Goal: Information Seeking & Learning: Compare options

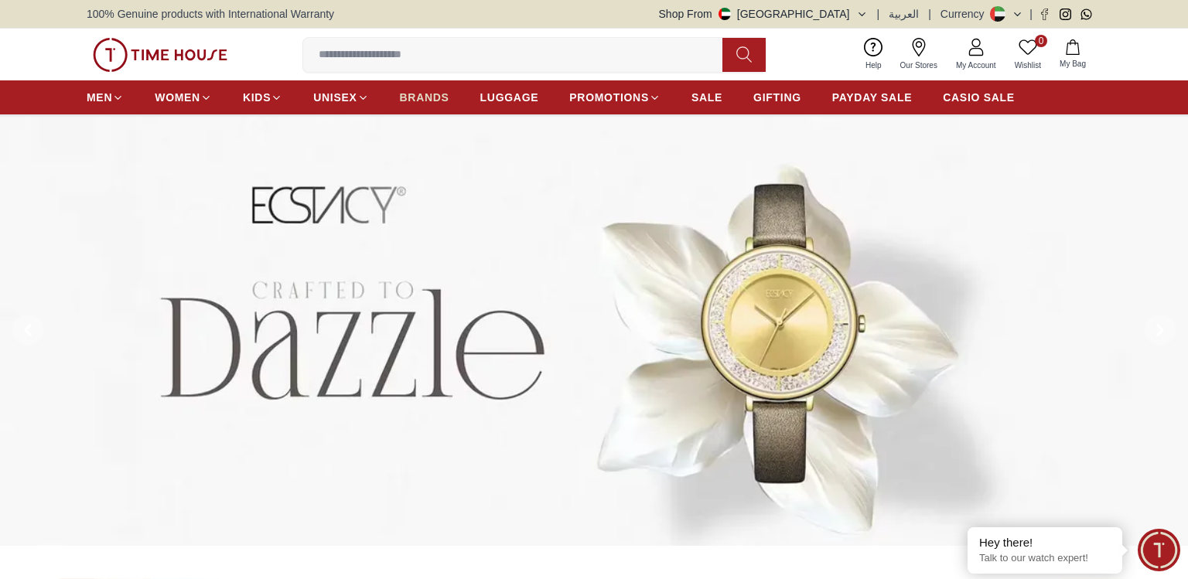
click at [432, 96] on span "BRANDS" at bounding box center [425, 97] width 50 height 15
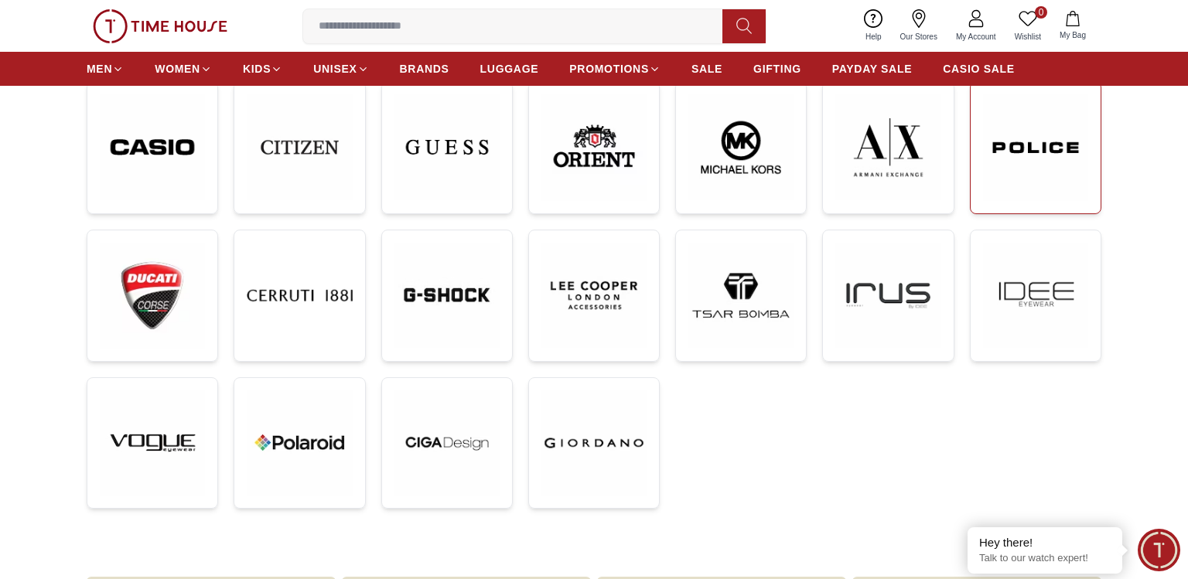
scroll to position [347, 0]
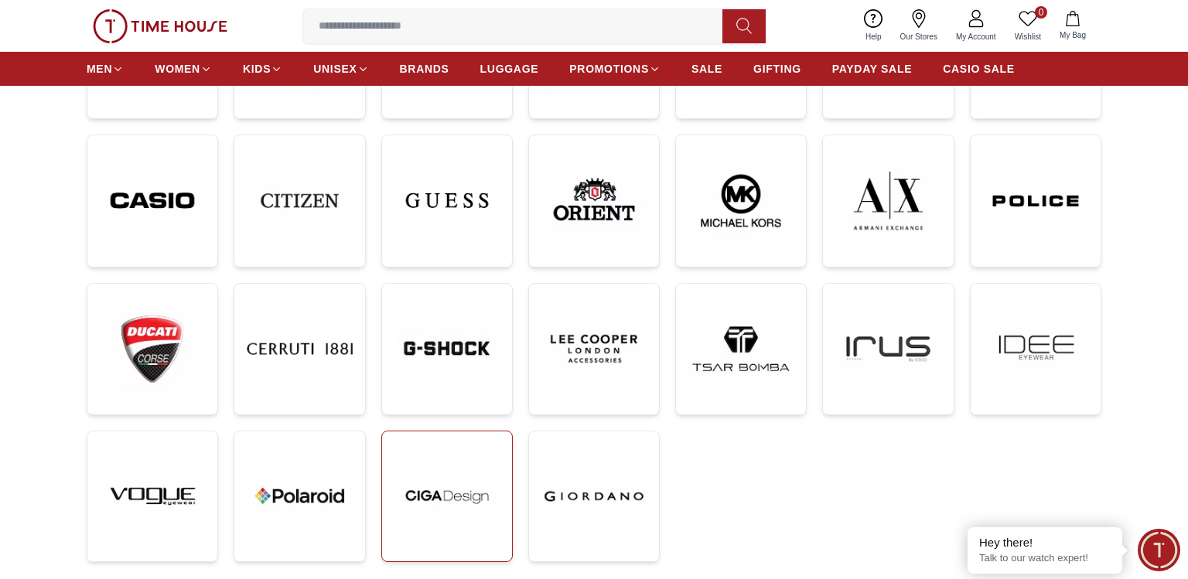
click at [456, 497] on img at bounding box center [447, 496] width 105 height 105
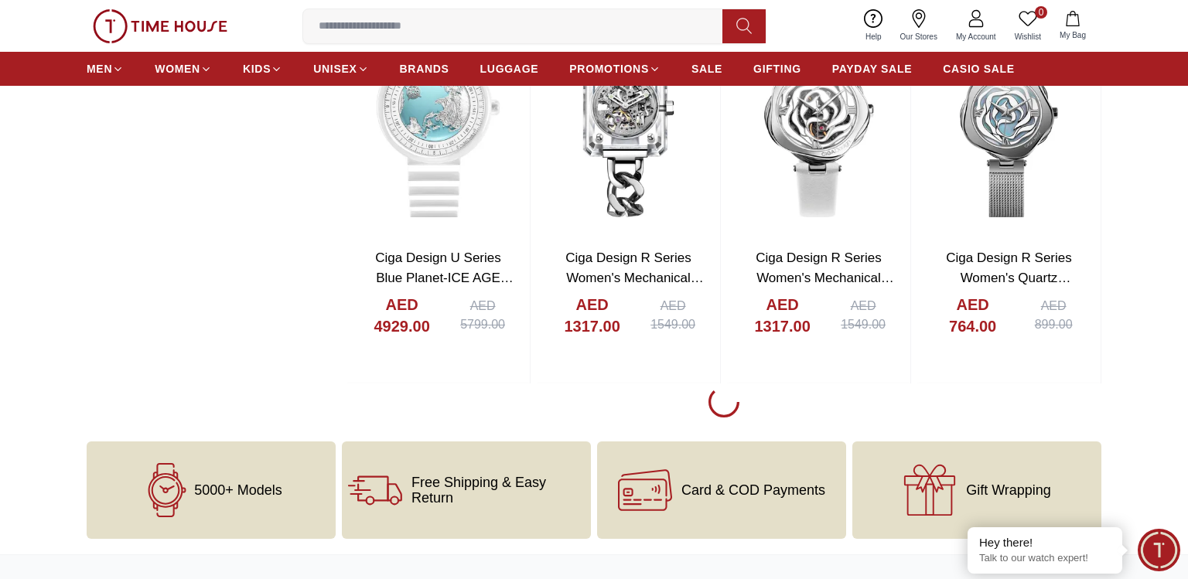
scroll to position [2599, 0]
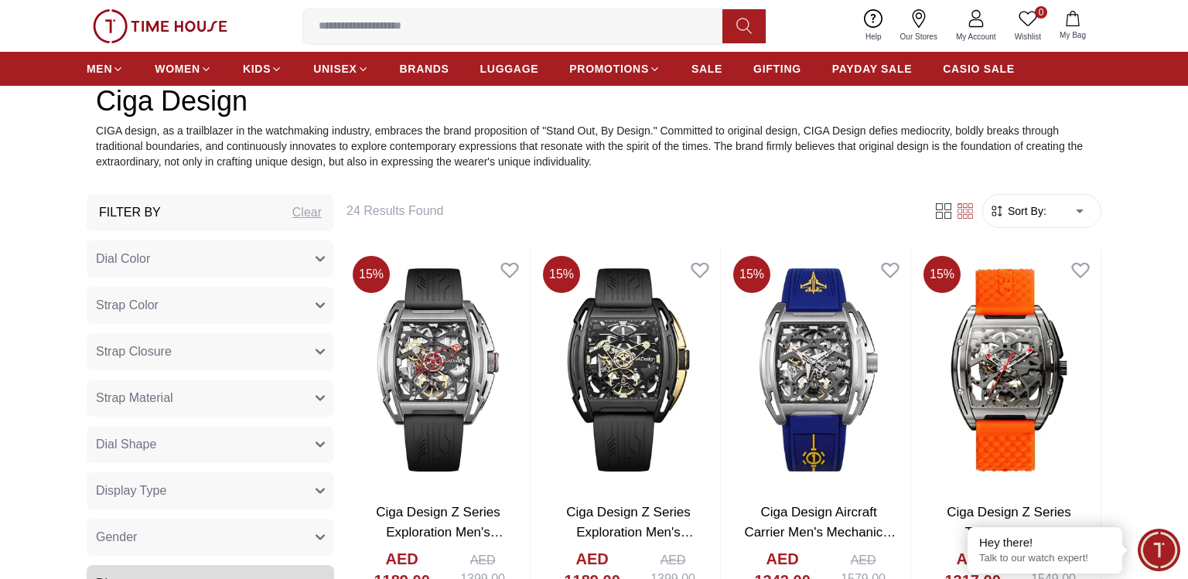
scroll to position [693, 0]
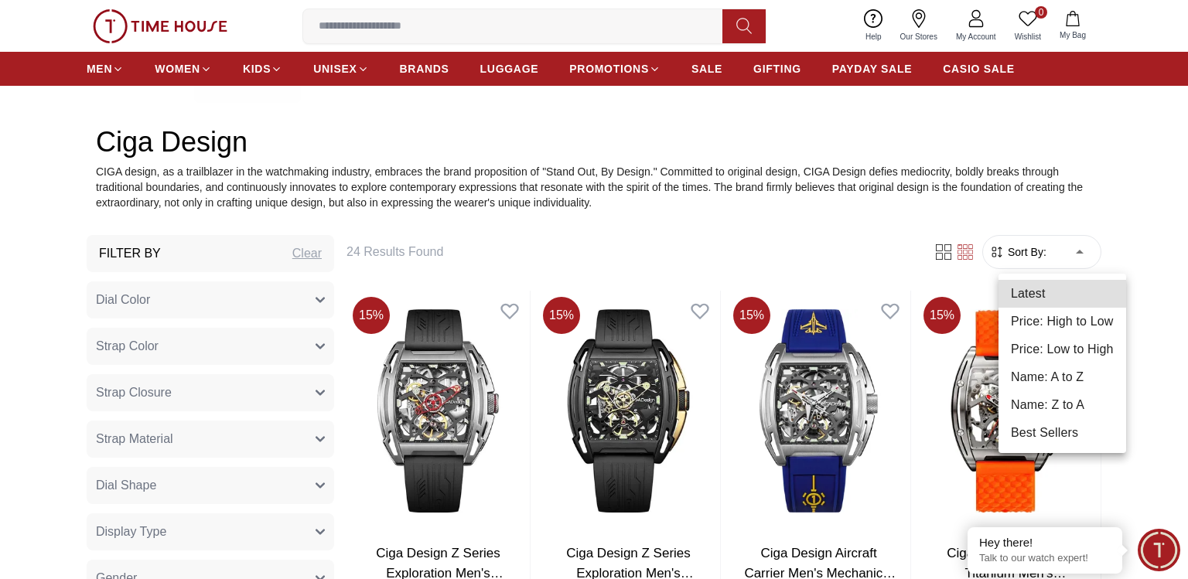
click at [1052, 328] on li "Price: High to Low" at bounding box center [1063, 322] width 128 height 28
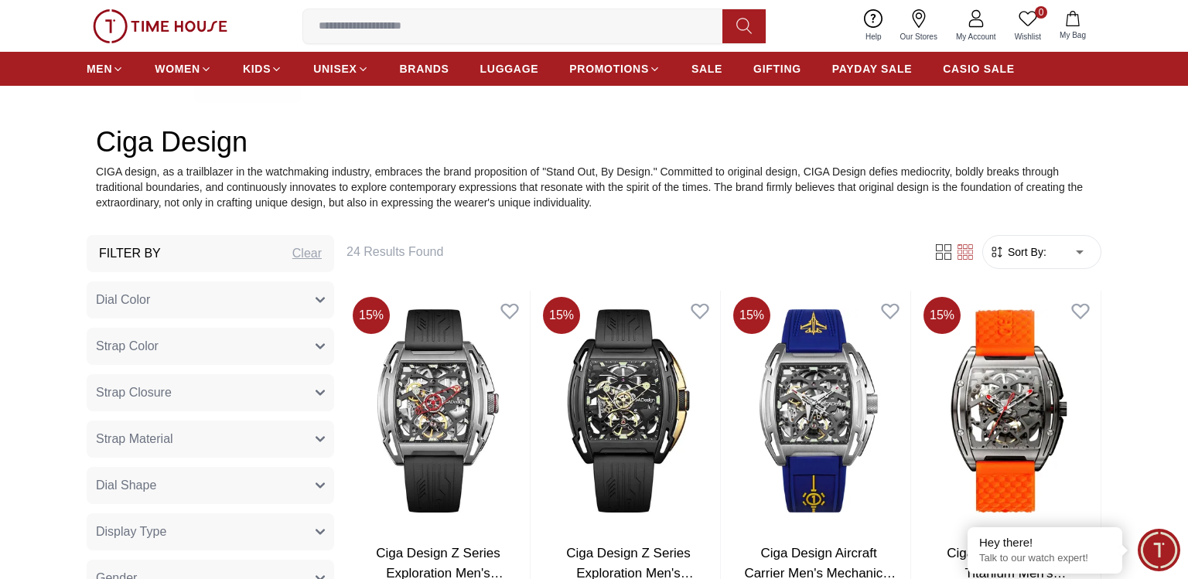
type input "*"
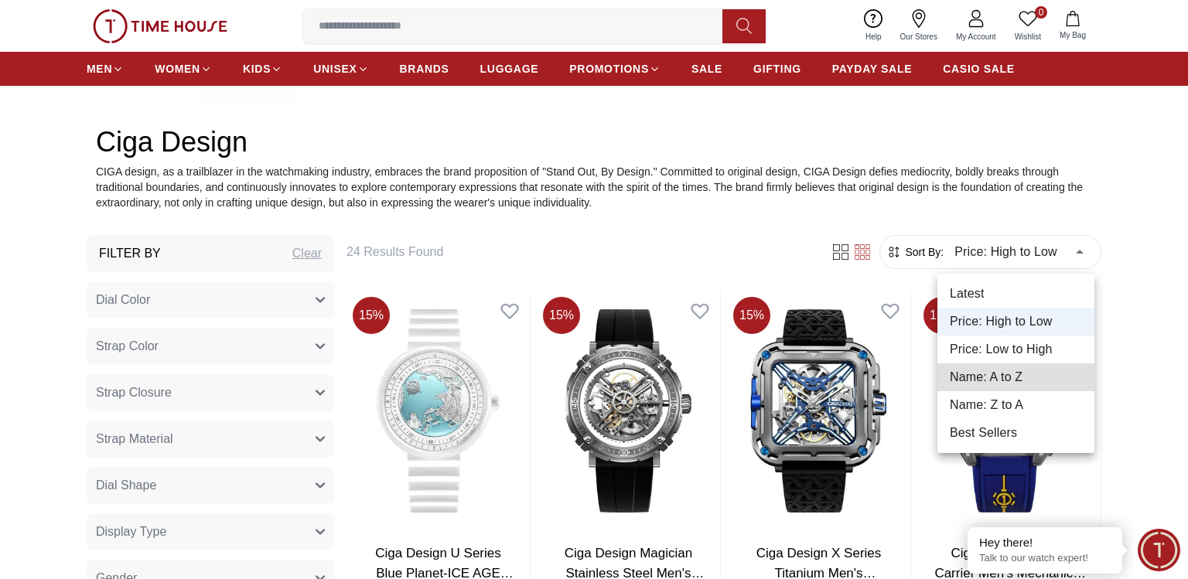
click at [1147, 287] on div at bounding box center [594, 289] width 1188 height 579
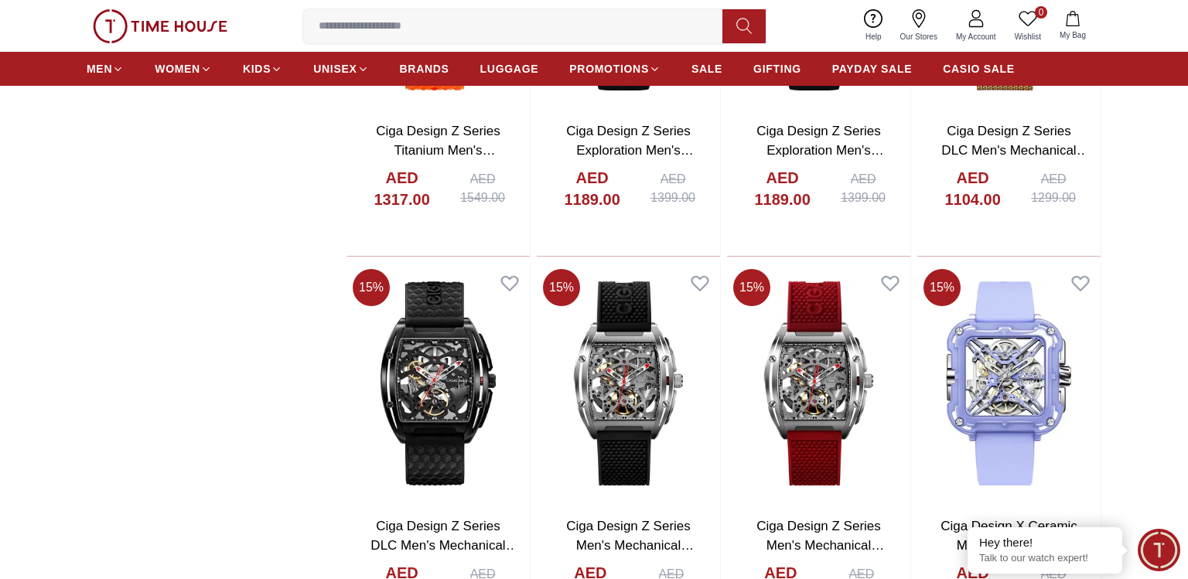
scroll to position [1993, 0]
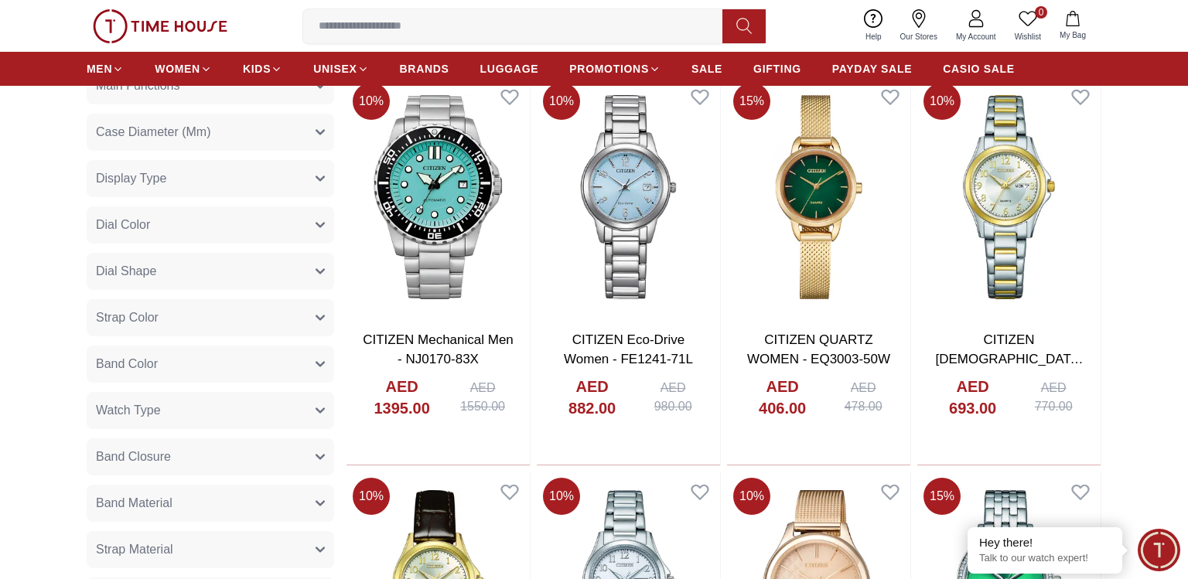
scroll to position [433, 0]
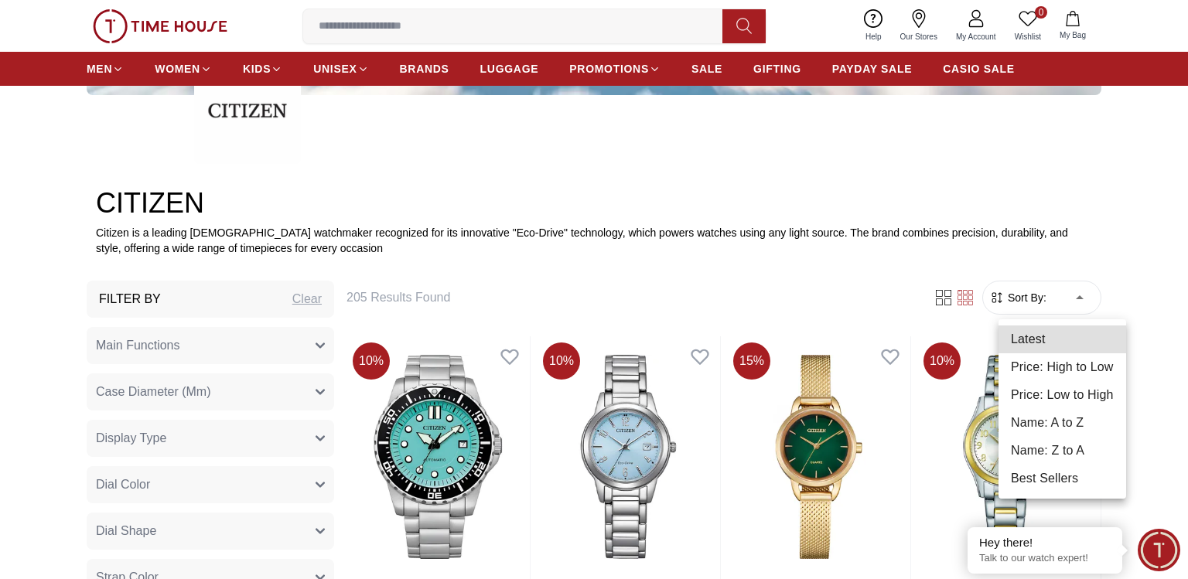
click at [1078, 372] on li "Price: High to Low" at bounding box center [1063, 368] width 128 height 28
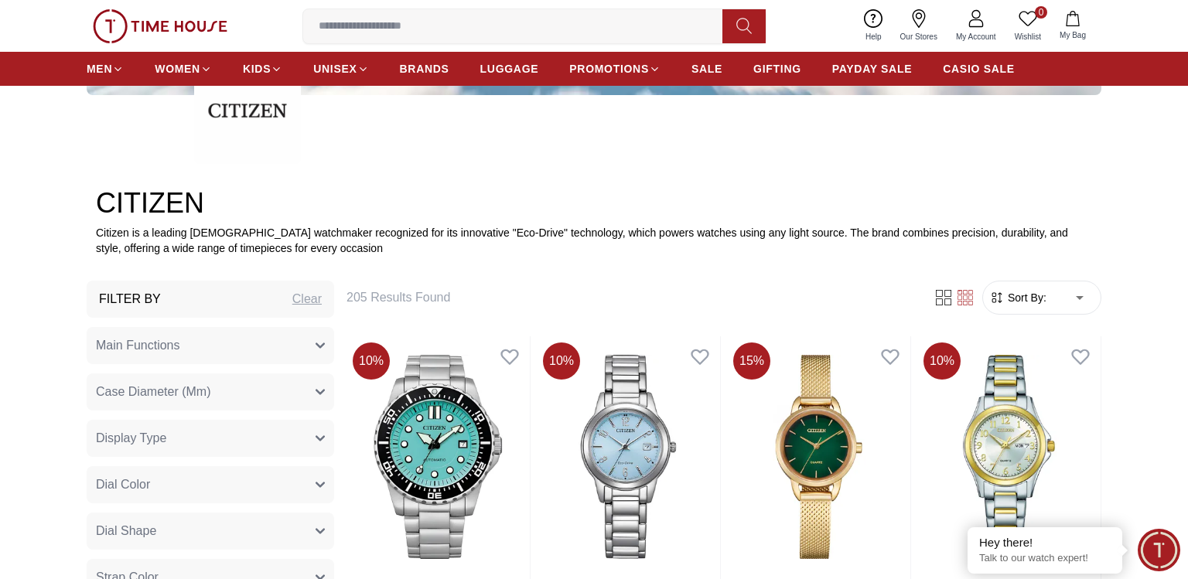
type input "*"
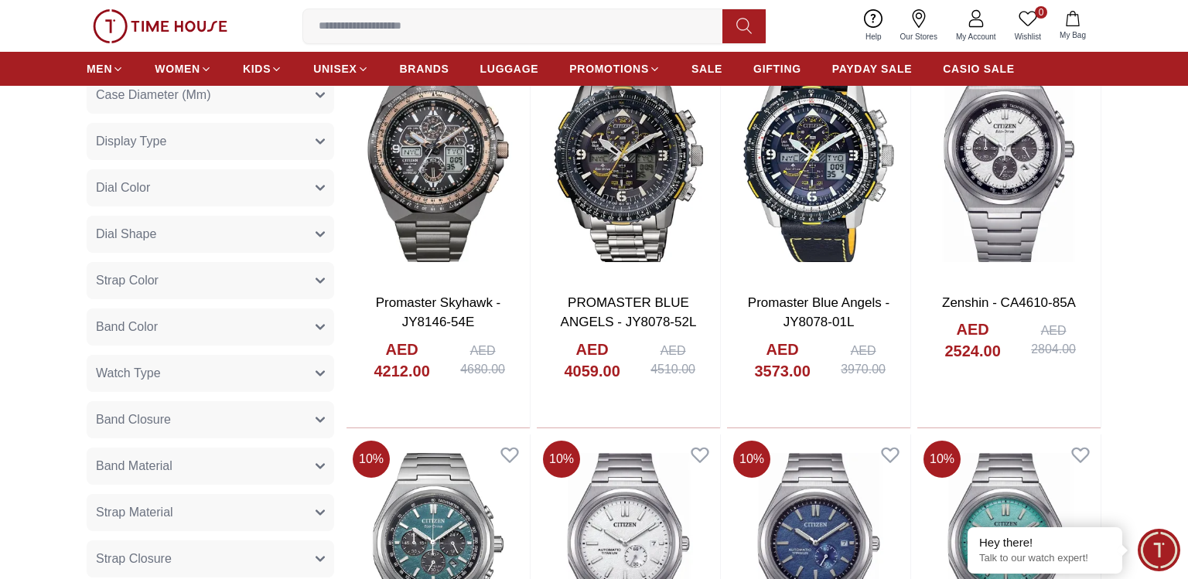
scroll to position [1040, 0]
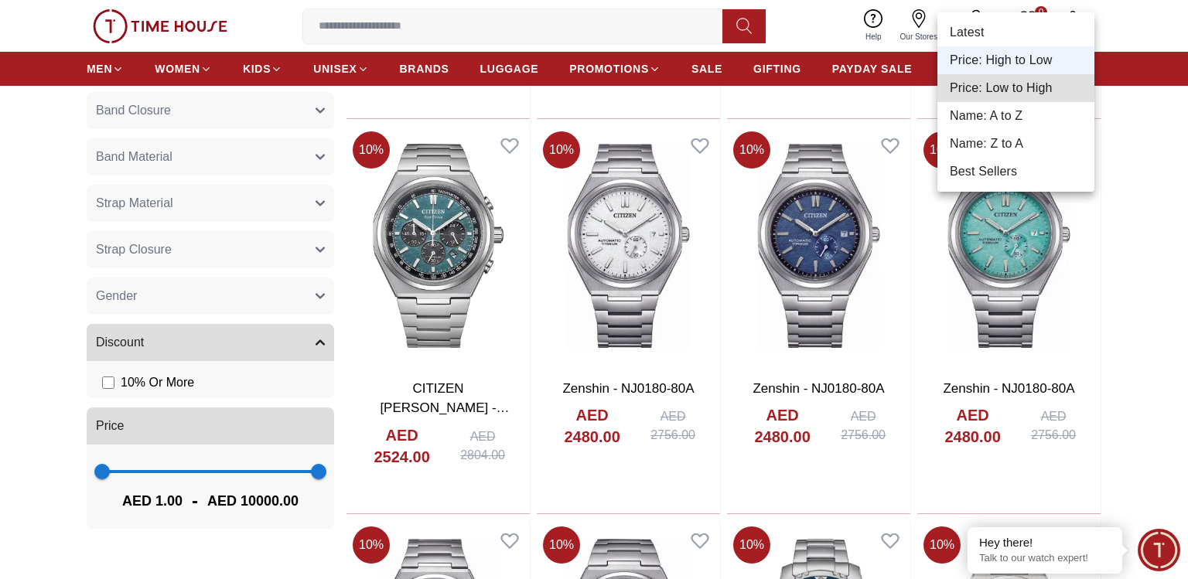
click at [1134, 232] on div at bounding box center [594, 289] width 1188 height 579
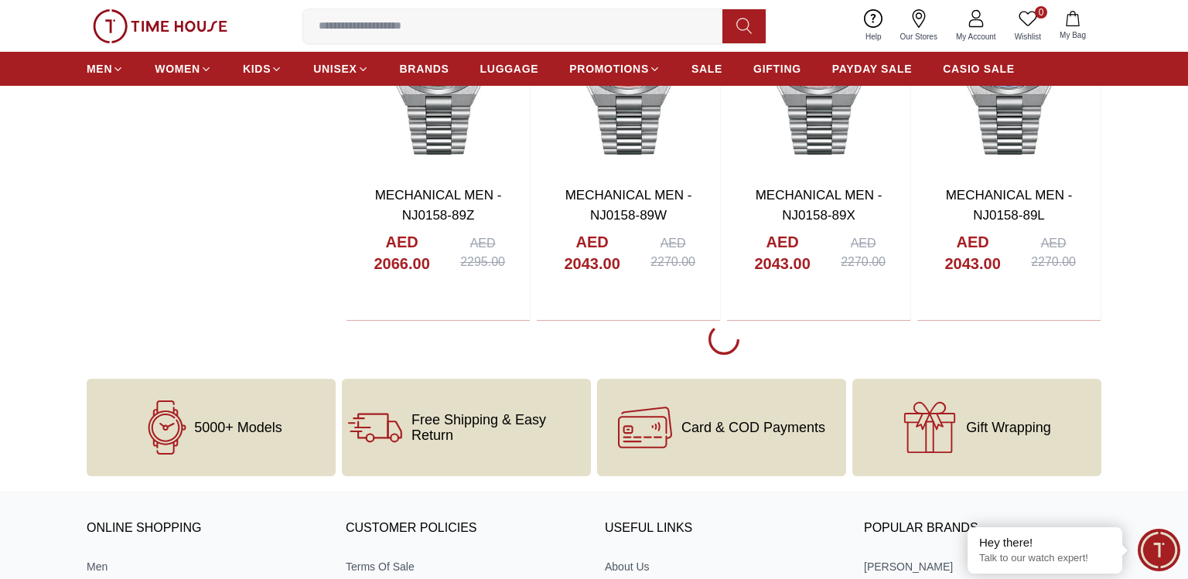
scroll to position [2426, 0]
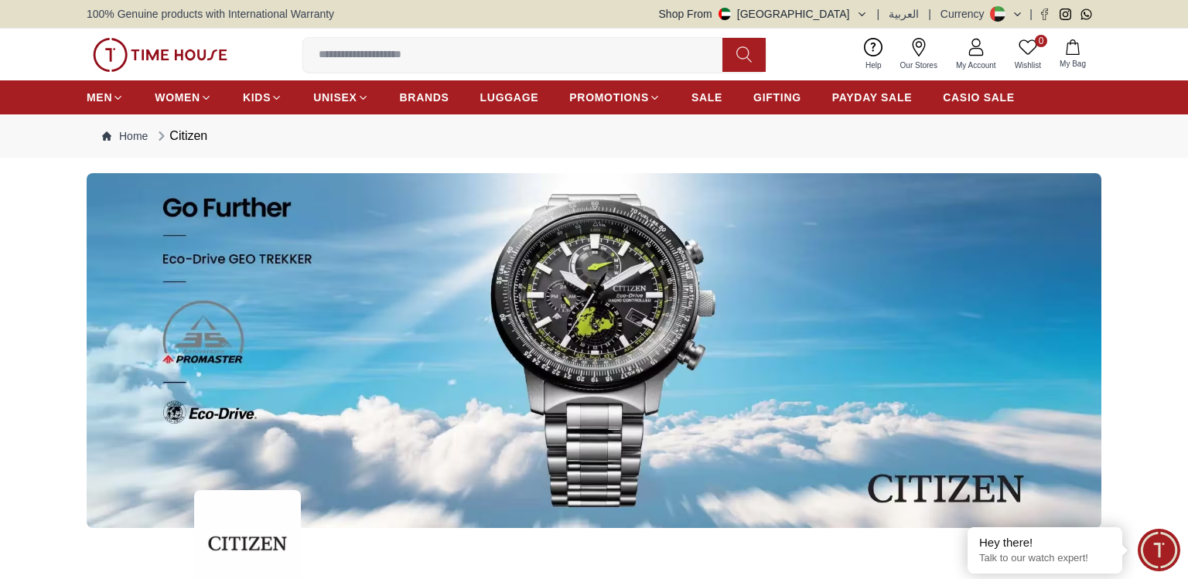
click at [443, 93] on ul "MEN WOMEN KIDS UNISEX BRANDS LUGGAGE PROMOTIONS SALE GIFTING PAYDAY SALE CASIO …" at bounding box center [551, 98] width 928 height 28
click at [432, 101] on span "BRANDS" at bounding box center [425, 97] width 50 height 15
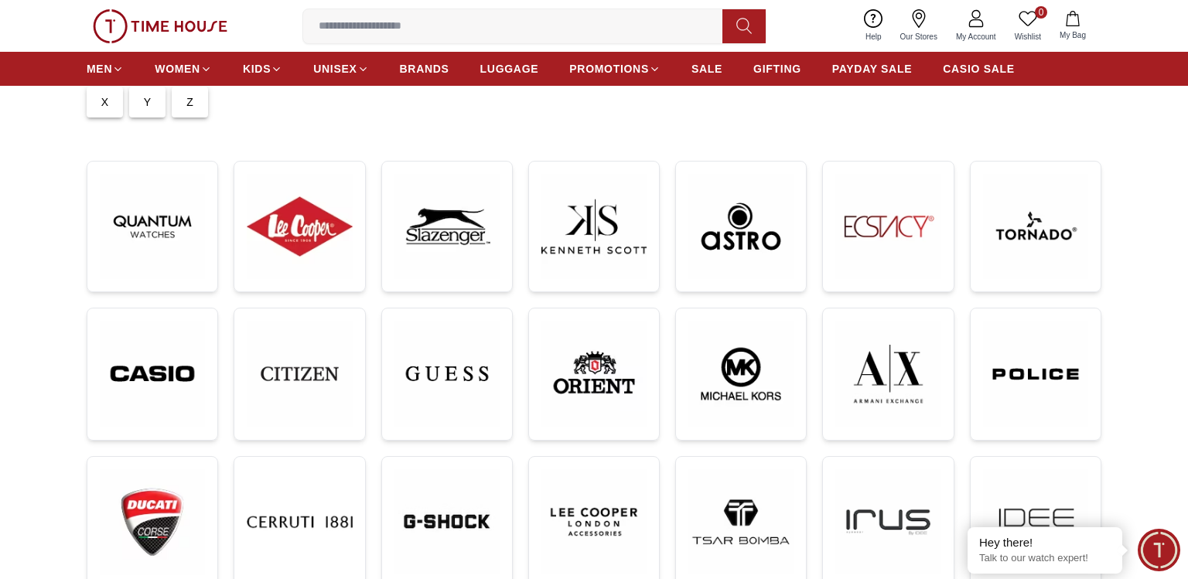
scroll to position [260, 0]
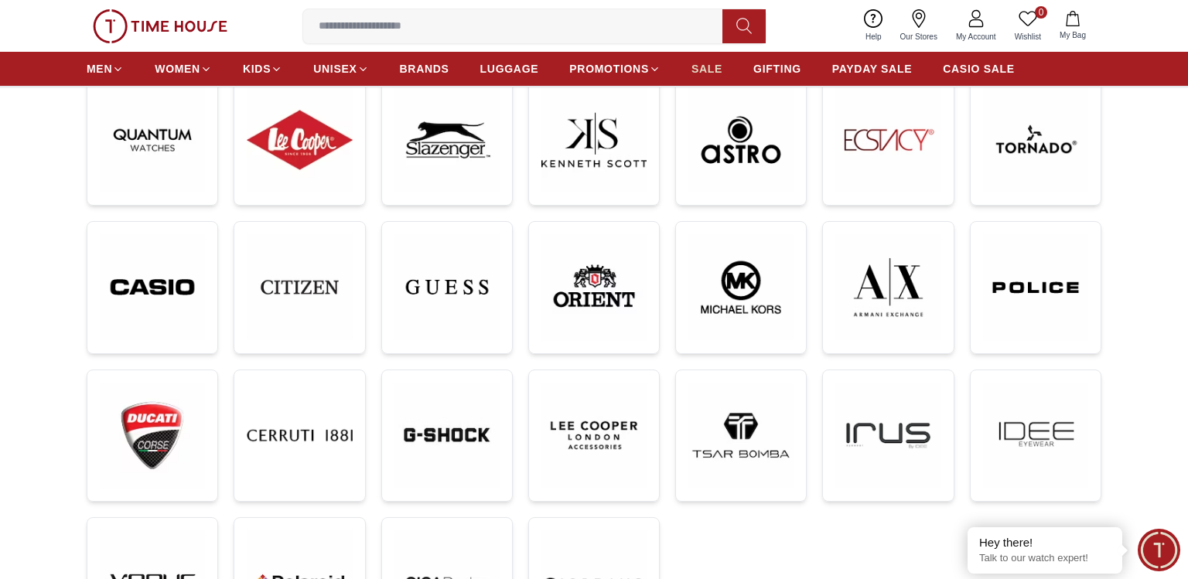
click at [699, 68] on span "SALE" at bounding box center [707, 68] width 31 height 15
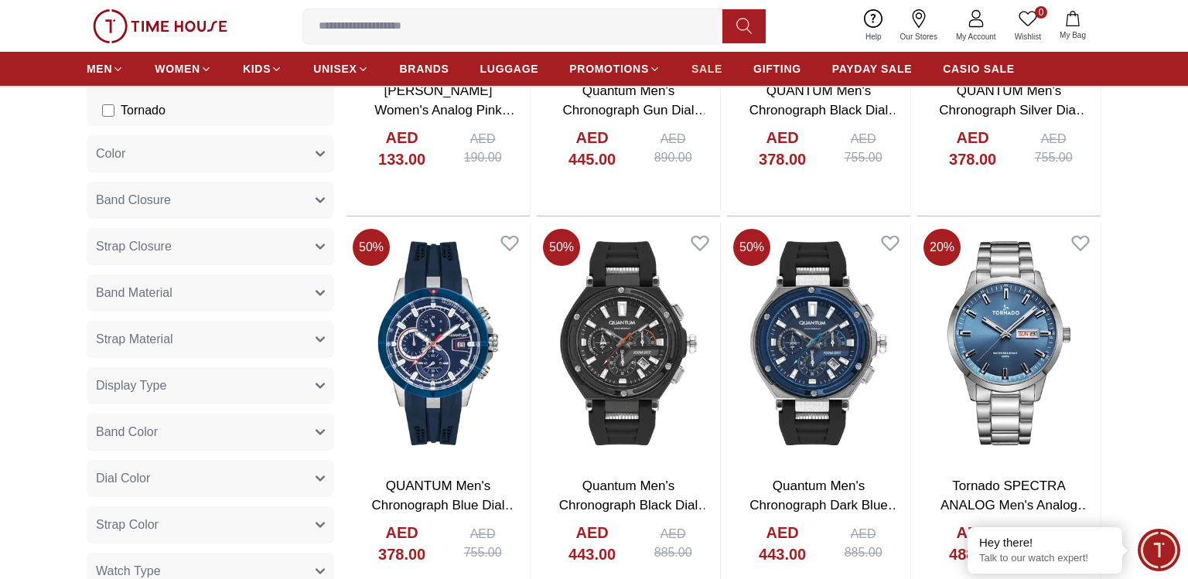
scroll to position [780, 0]
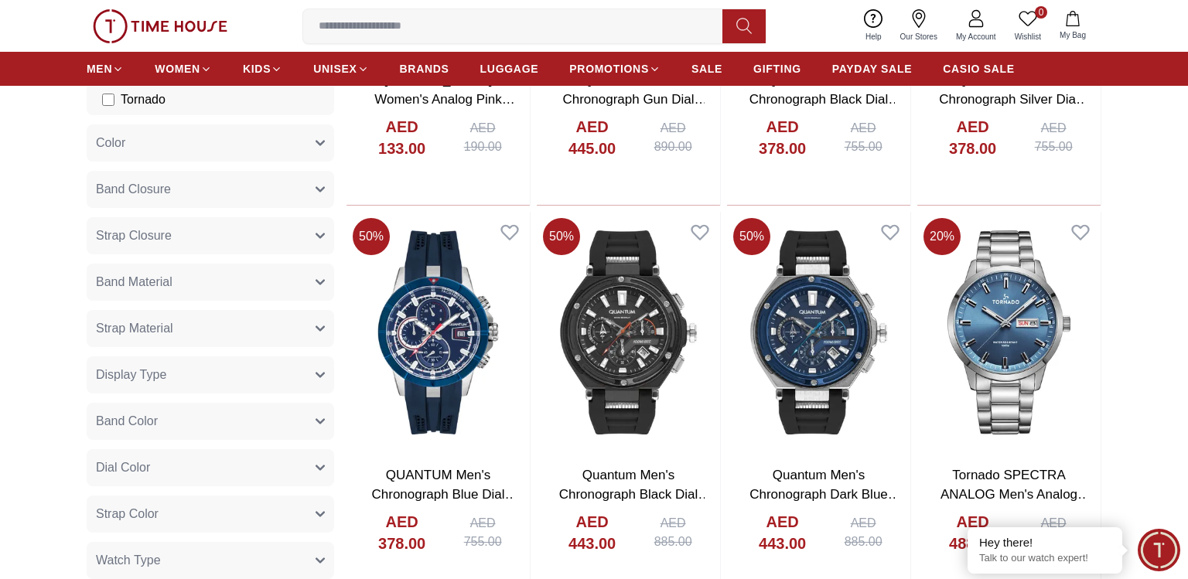
click at [145, 22] on img at bounding box center [160, 26] width 135 height 34
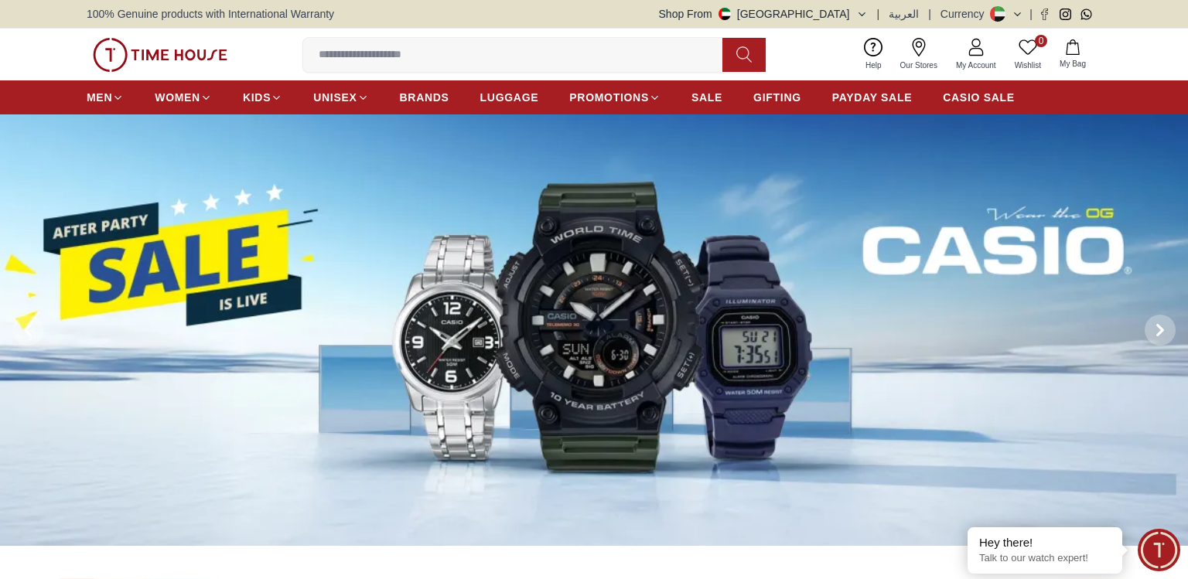
click at [535, 250] on img at bounding box center [594, 331] width 1188 height 432
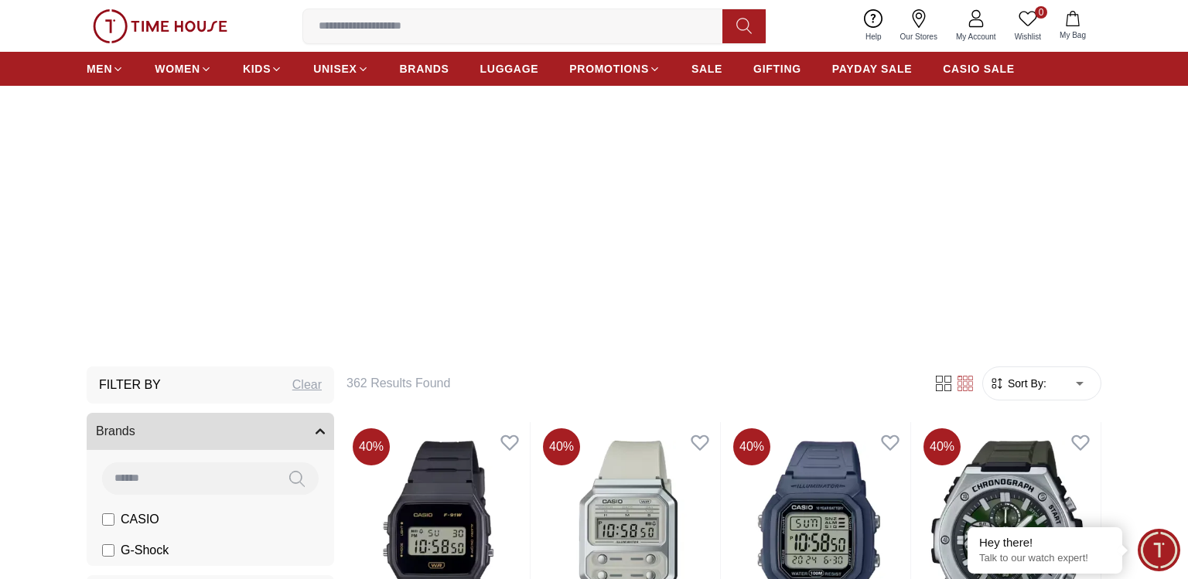
scroll to position [173, 0]
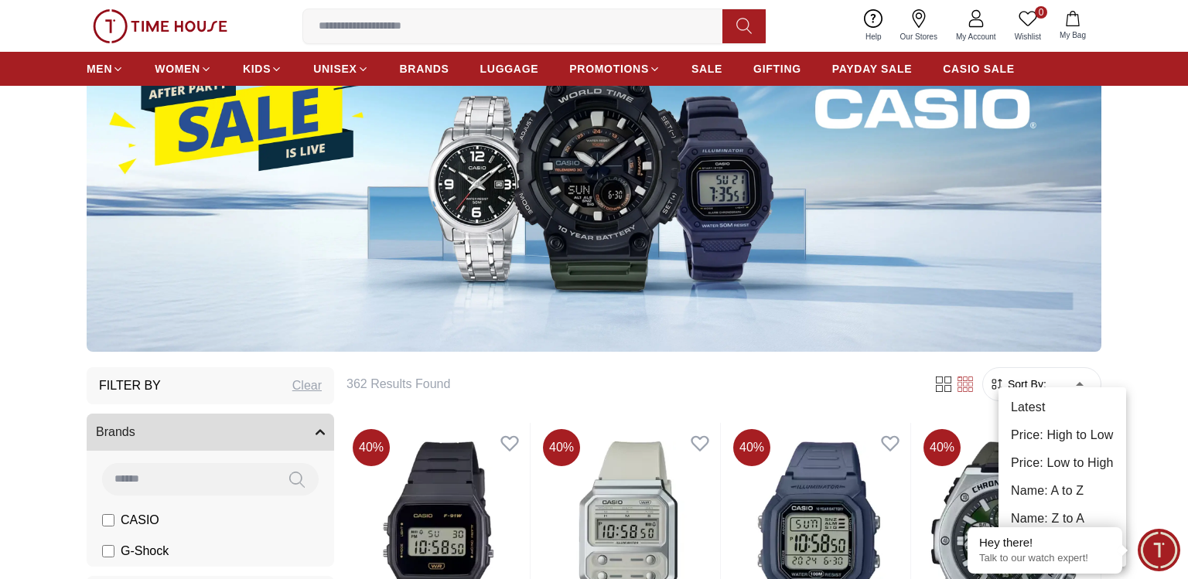
click at [1064, 438] on li "Price: High to Low" at bounding box center [1063, 436] width 128 height 28
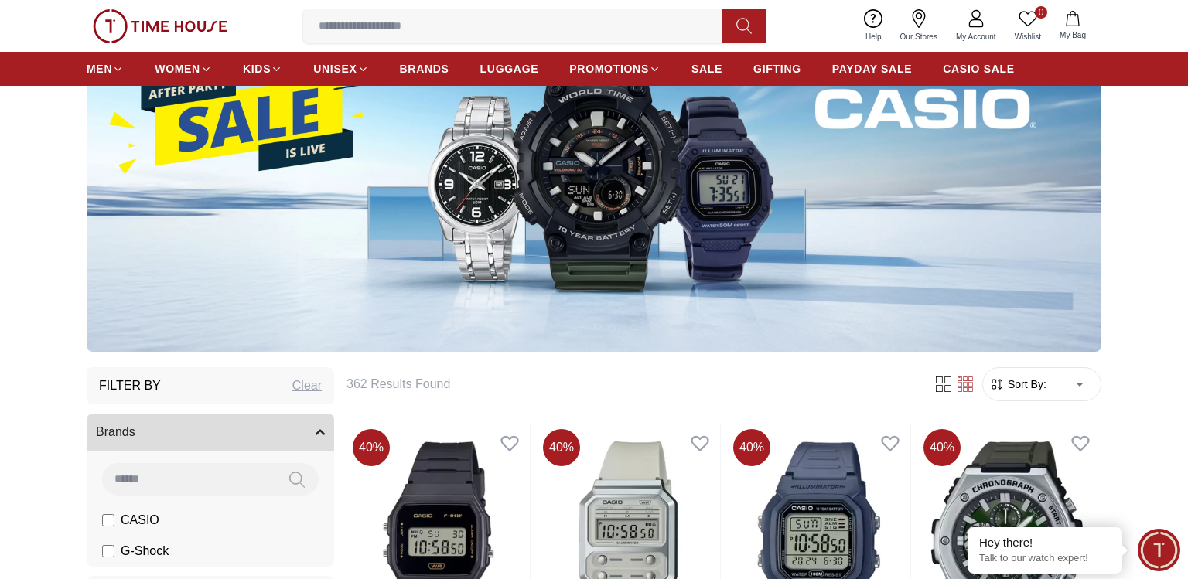
type input "*"
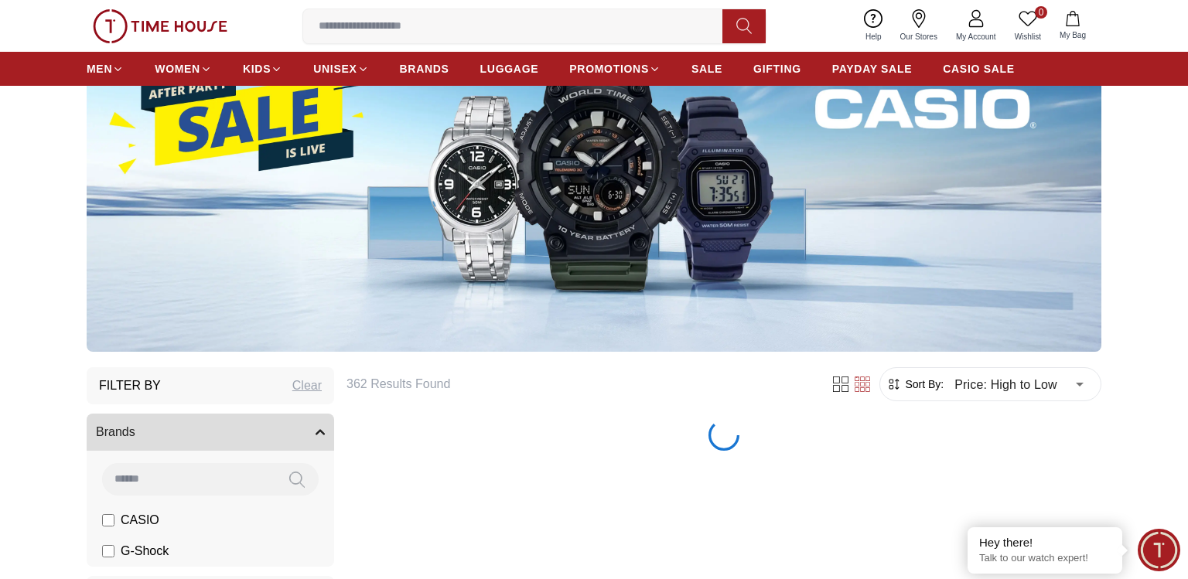
scroll to position [433, 0]
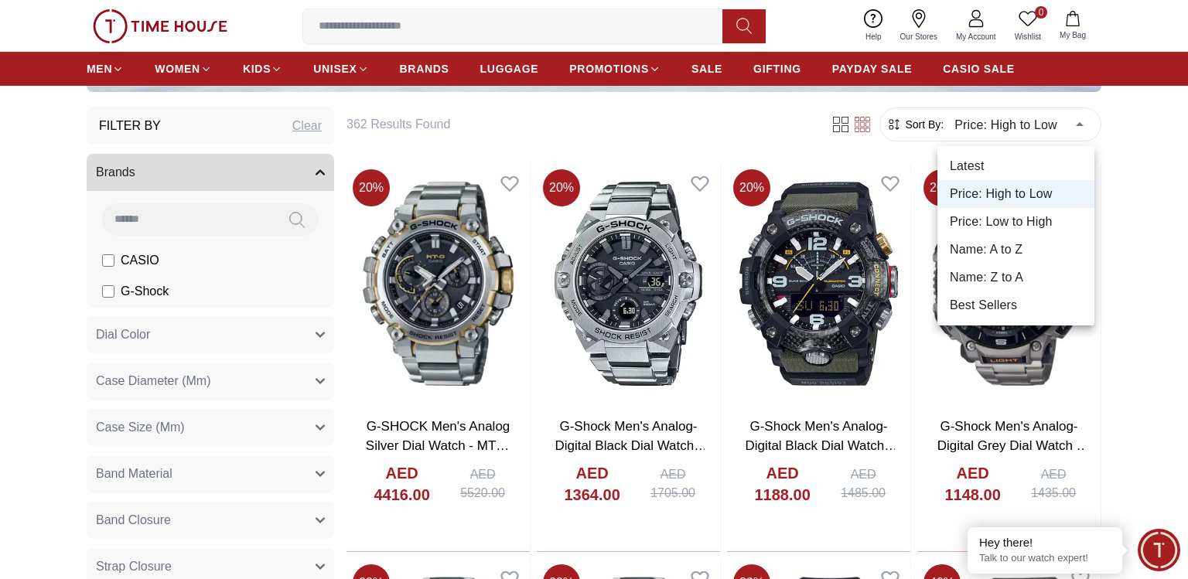
click at [1159, 282] on div at bounding box center [594, 289] width 1188 height 579
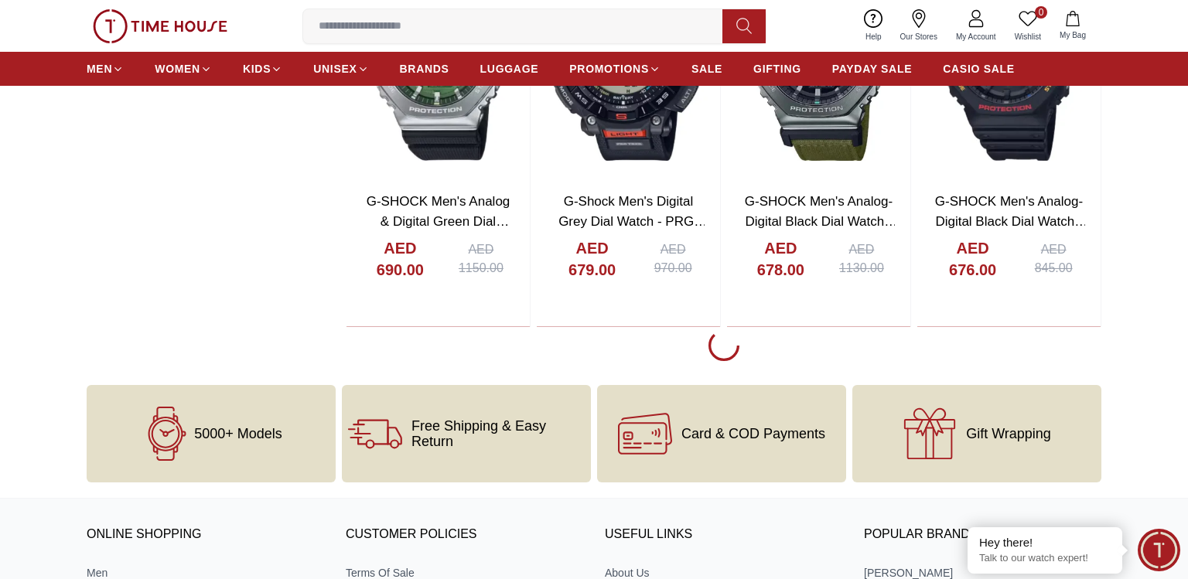
scroll to position [2227, 0]
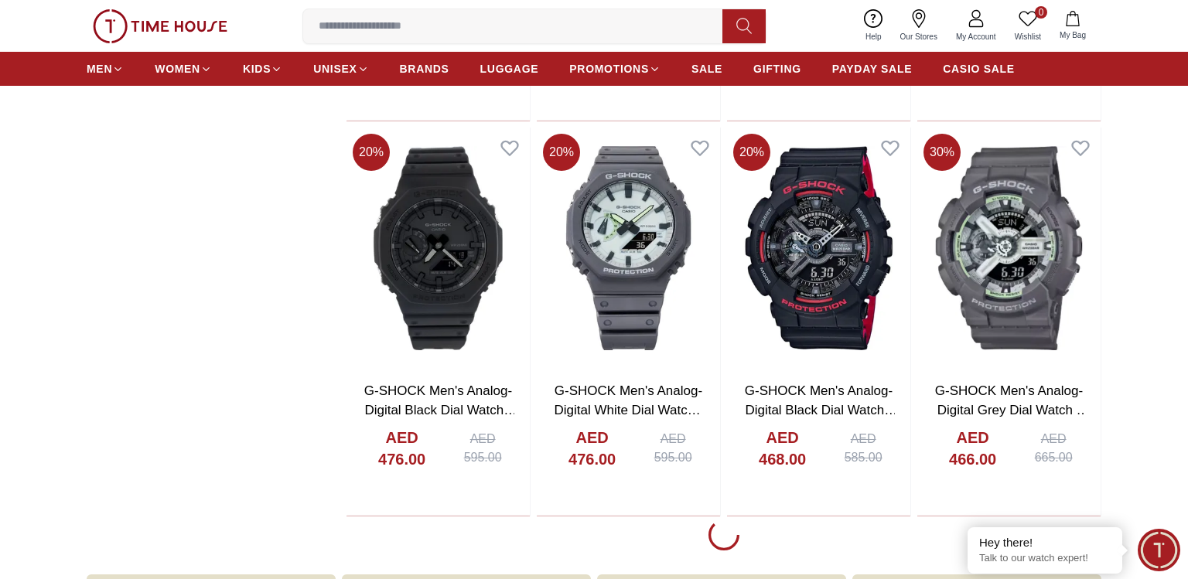
scroll to position [4032, 0]
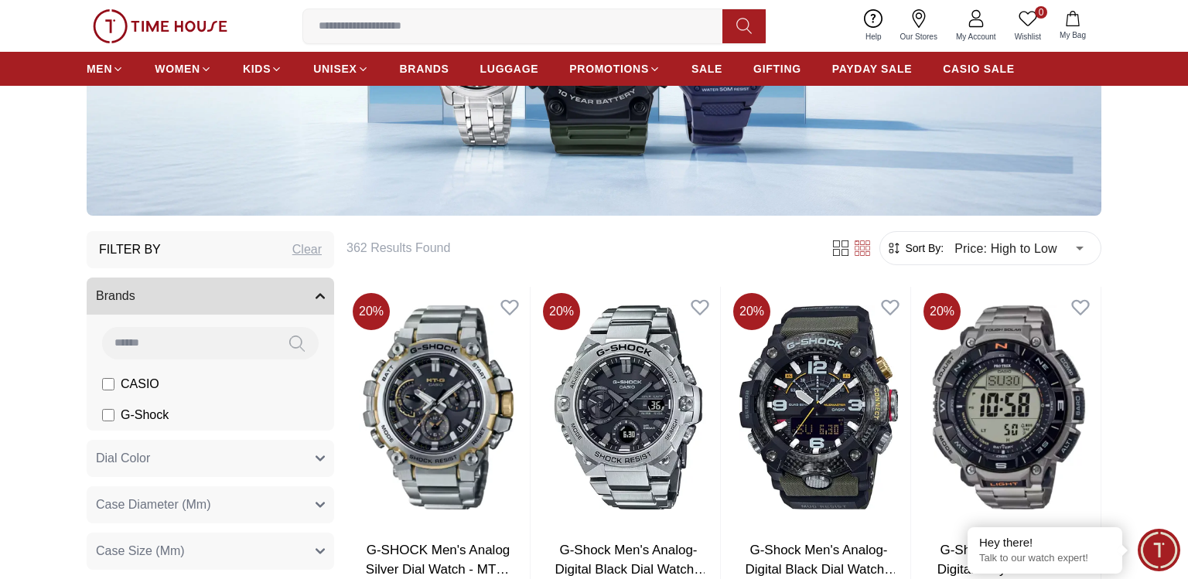
scroll to position [292, 0]
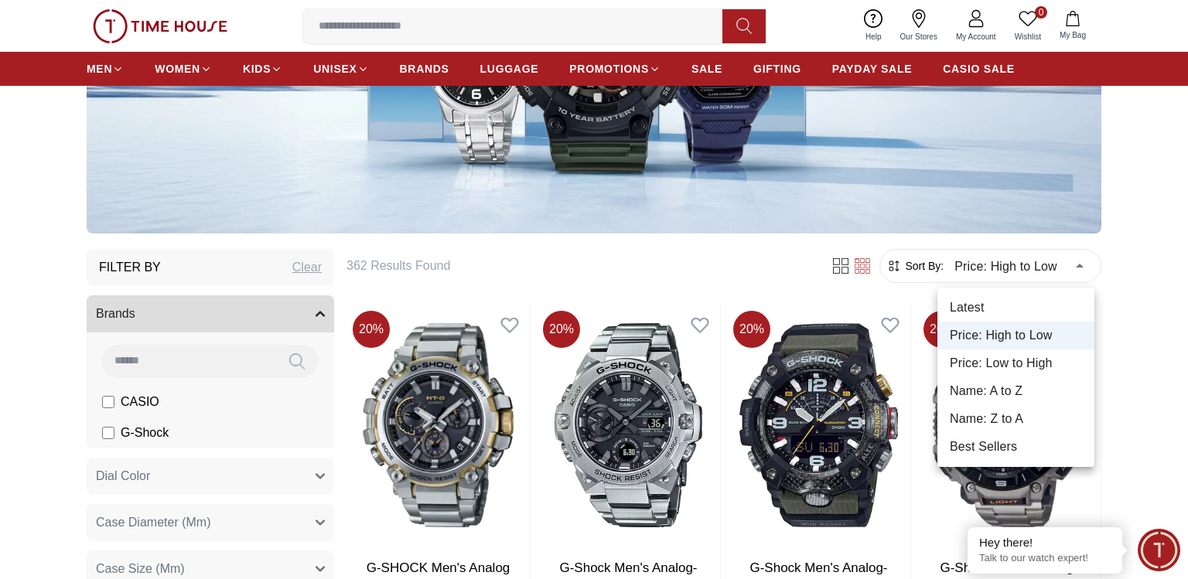
click at [1006, 374] on li "Price: Low to High" at bounding box center [1016, 364] width 157 height 28
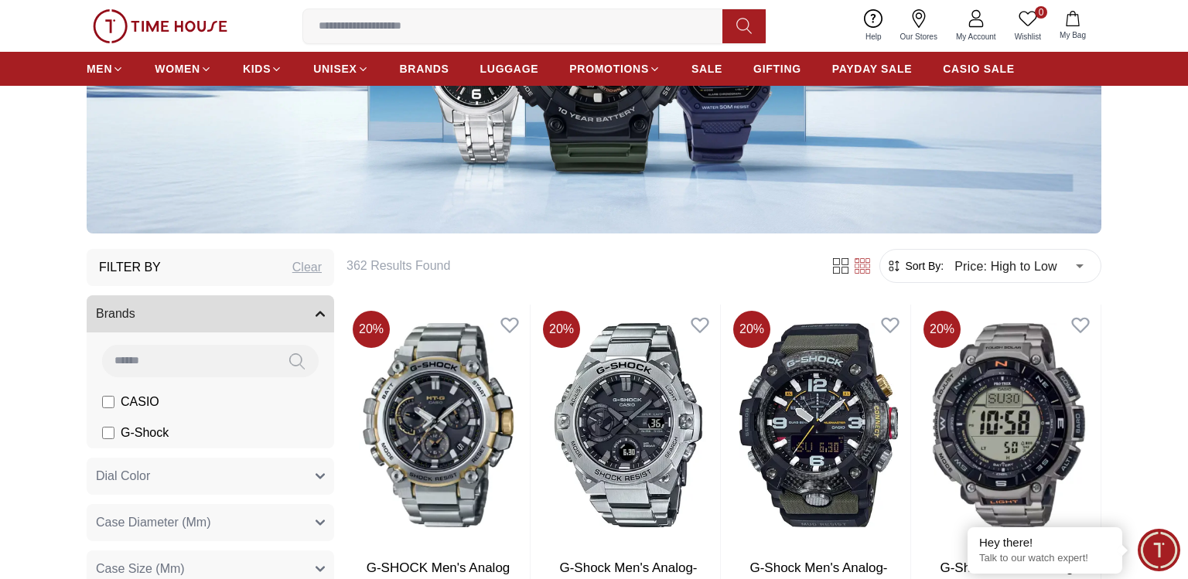
type input "*"
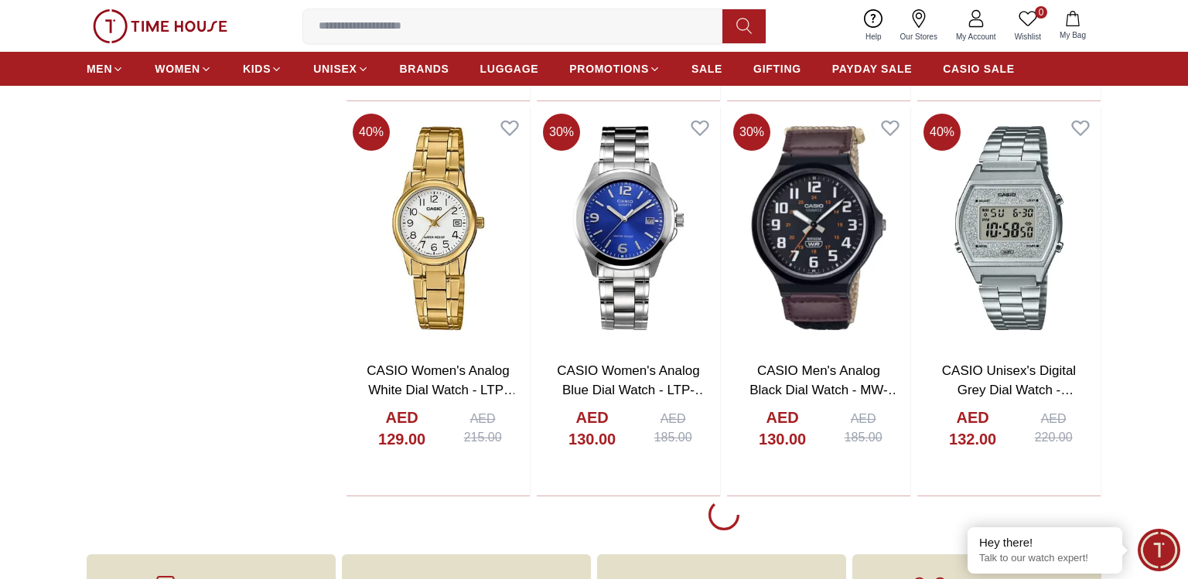
scroll to position [3943, 0]
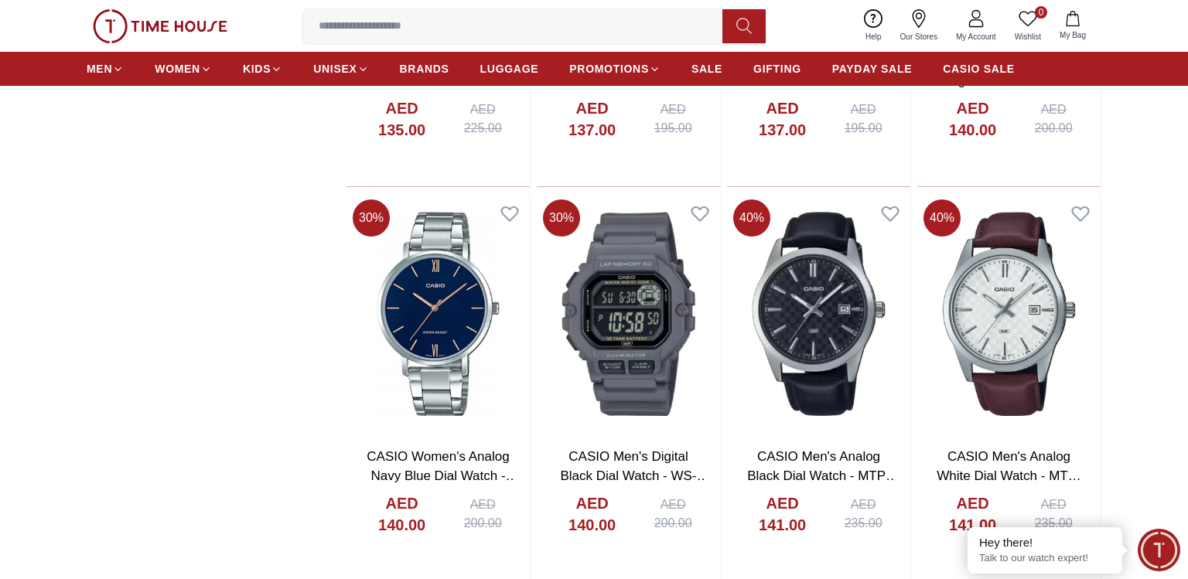
scroll to position [1044, 0]
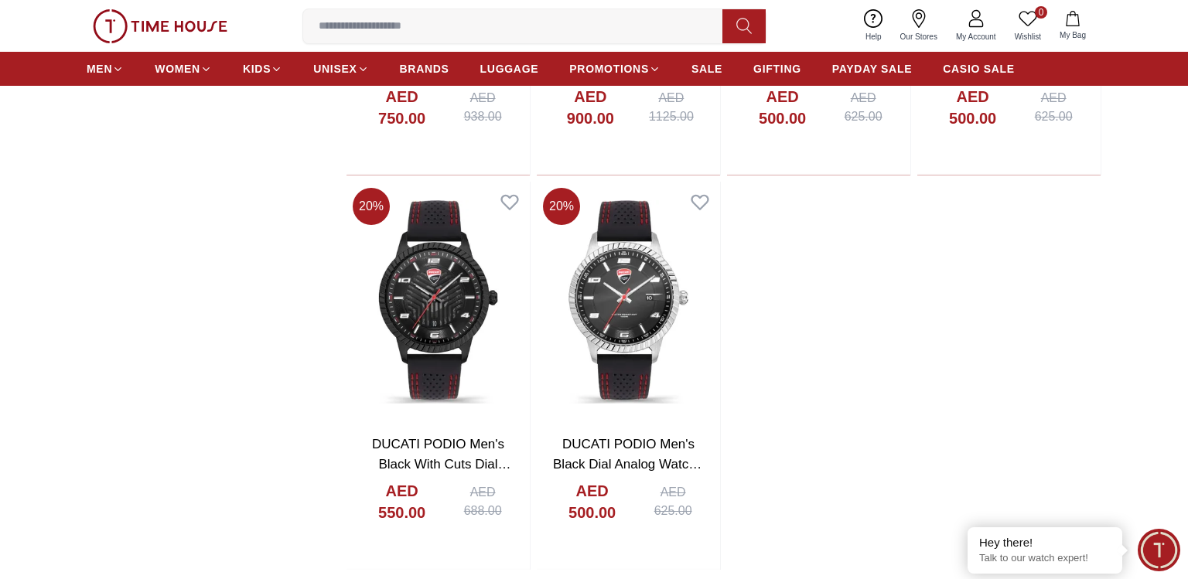
scroll to position [1386, 0]
